Goal: Complete application form

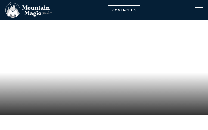
type input "NNXPuFrrY"
type input "pjXaUuDTXftCEPVQ"
type input "okivaremal43@gmail.com"
type input "jmJmUpOXfBfA"
type input "okivaremal43@gmail.com"
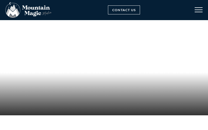
type input "GxHXwanarCbJyMD"
type input "okivaremal43@gmail.com"
checkbox input "true"
type input "okivaremal43@gmail.com"
select select "Wedding"
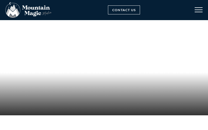
select select "In print (magazine or other)"
